Goal: Information Seeking & Learning: Learn about a topic

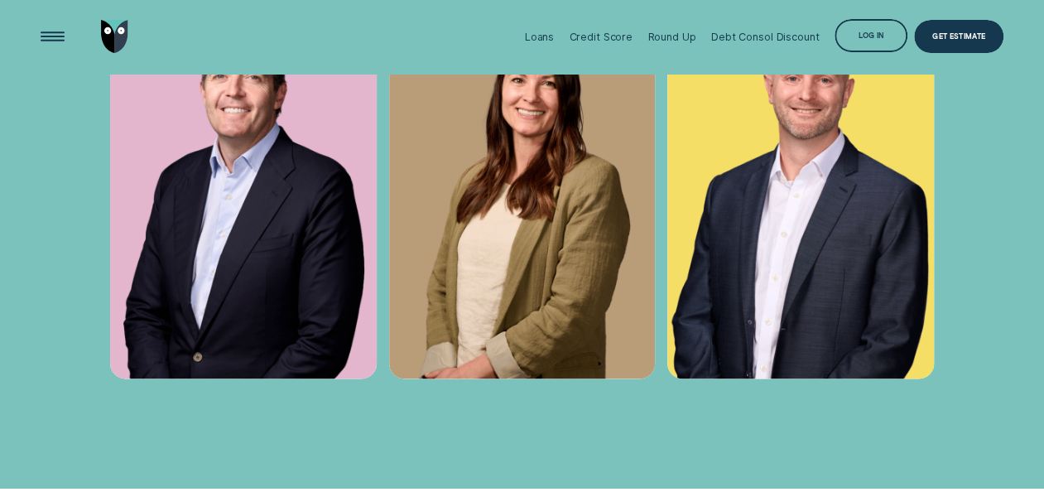
scroll to position [4314, 0]
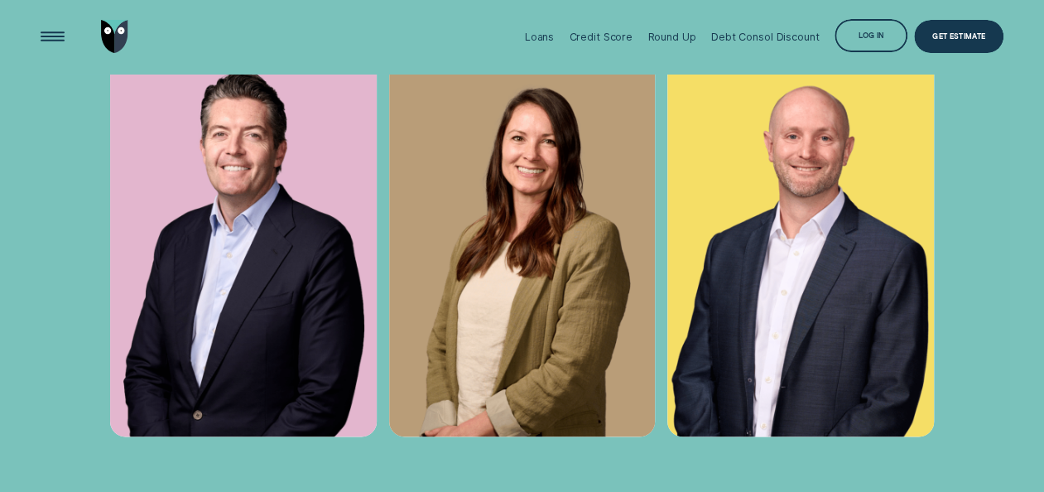
click at [232, 325] on img at bounding box center [243, 236] width 267 height 400
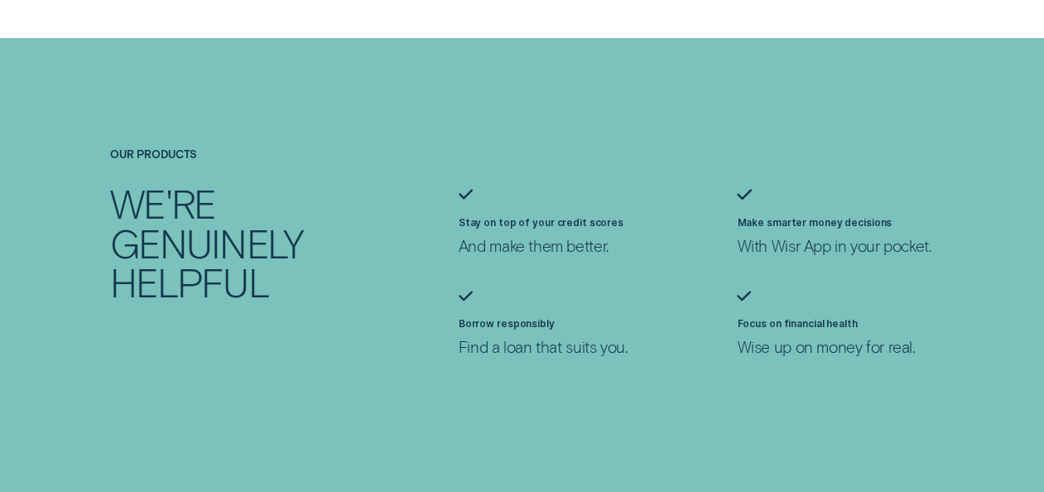
scroll to position [979, 0]
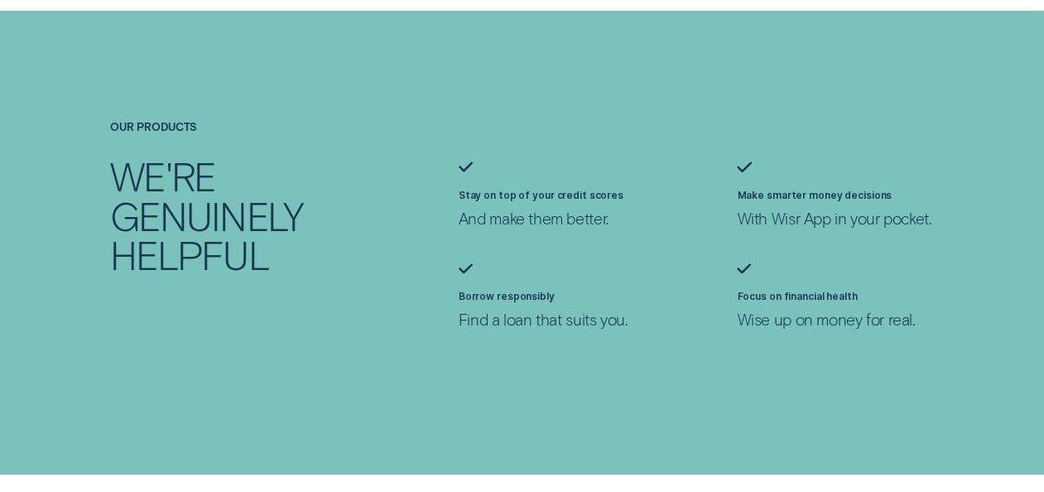
click at [356, 317] on div "Our products We're genuinely helpful Stay on top of your credit scores And make…" at bounding box center [522, 242] width 976 height 243
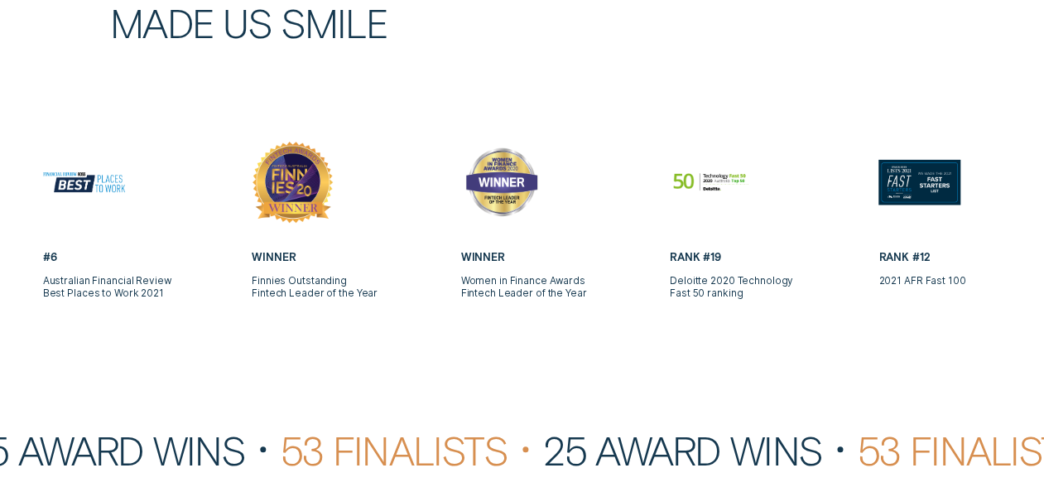
scroll to position [3448, 0]
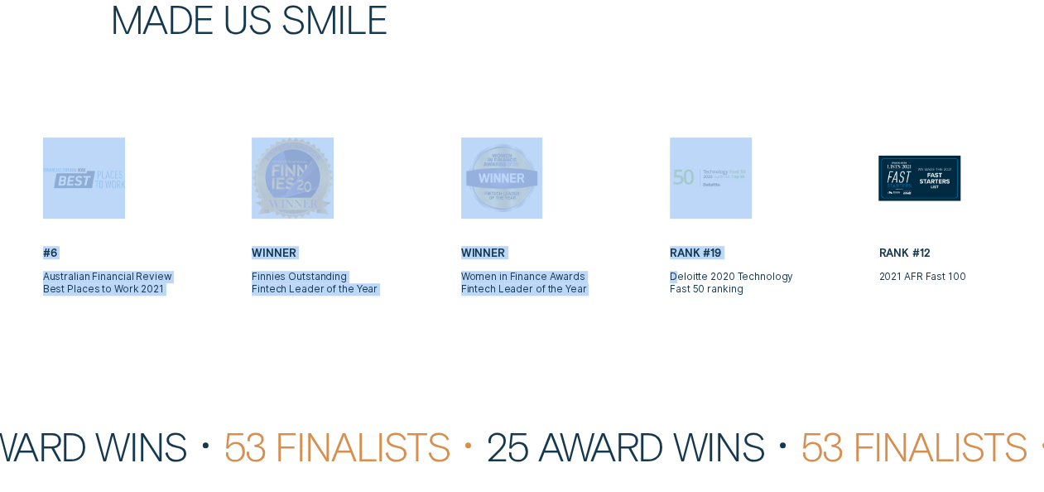
drag, startPoint x: 674, startPoint y: 297, endPoint x: 806, endPoint y: 321, distance: 133.8
click at [806, 321] on div "Awards These nods made us smile Winner WeMoney Best Mobile Experience 2025 Winn…" at bounding box center [522, 195] width 1044 height 760
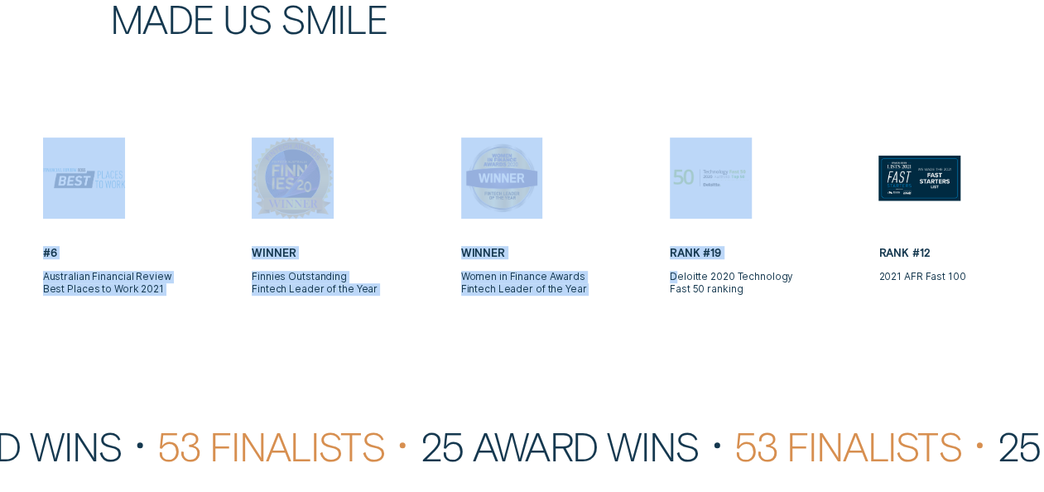
click at [806, 321] on div "Awards These nods made us smile Winner WeMoney Best Mobile Experience 2025 Winn…" at bounding box center [522, 195] width 1044 height 760
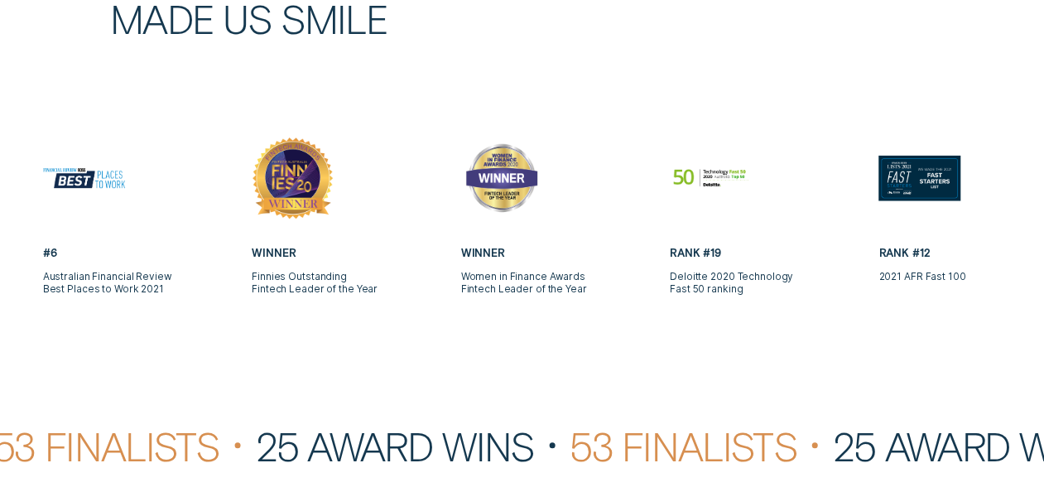
click at [503, 132] on div "Awards These nods made us smile" at bounding box center [313, 31] width 418 height 213
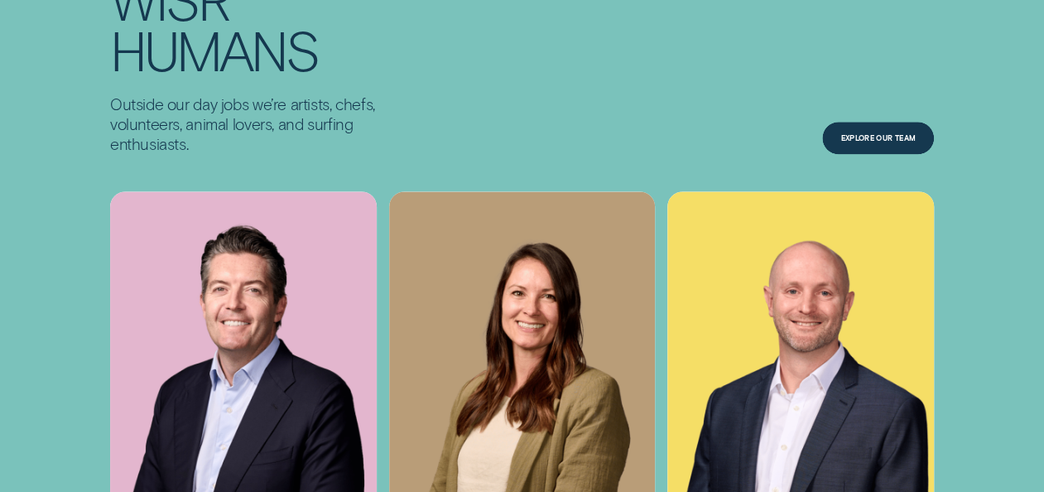
scroll to position [4357, 0]
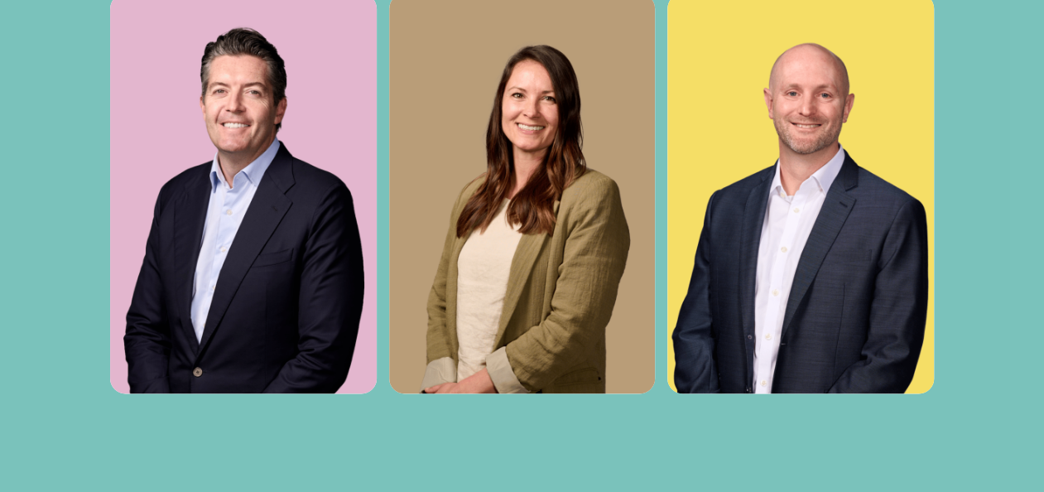
click at [706, 306] on img at bounding box center [800, 193] width 267 height 400
click at [512, 308] on img at bounding box center [522, 193] width 267 height 400
click at [200, 278] on img at bounding box center [243, 193] width 267 height 400
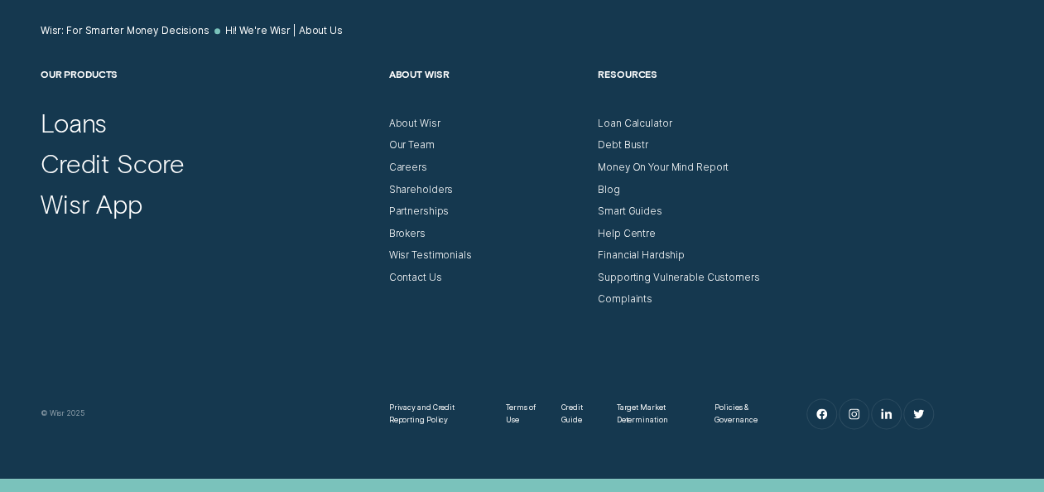
scroll to position [7423, 0]
